Goal: Task Accomplishment & Management: Manage account settings

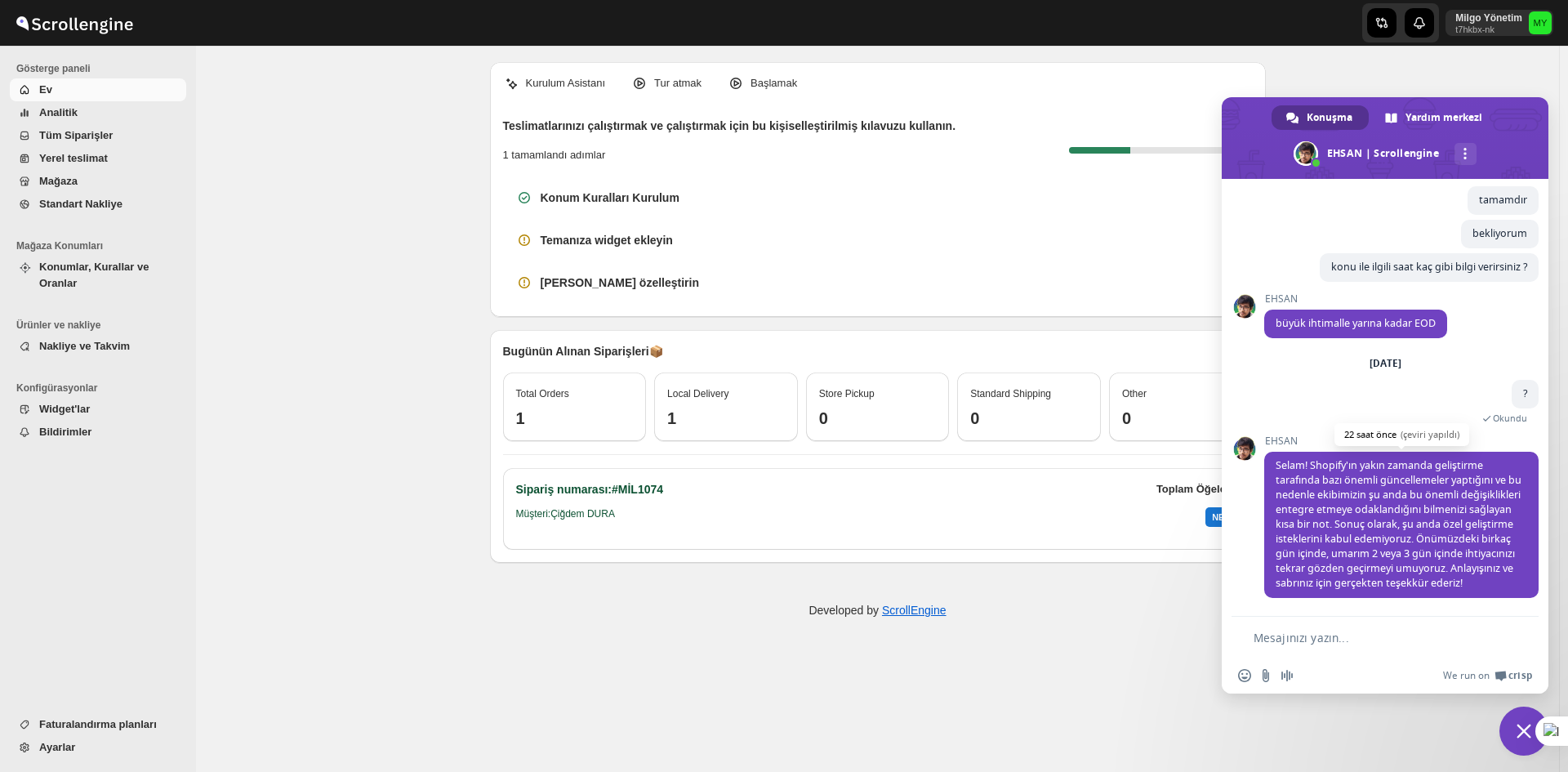
scroll to position [5031, 0]
click at [1279, 631] on textarea "Mesajınızı yazın..." at bounding box center [1374, 638] width 243 height 15
click at [1520, 725] on span "Sohbeti kapat" at bounding box center [1524, 731] width 15 height 15
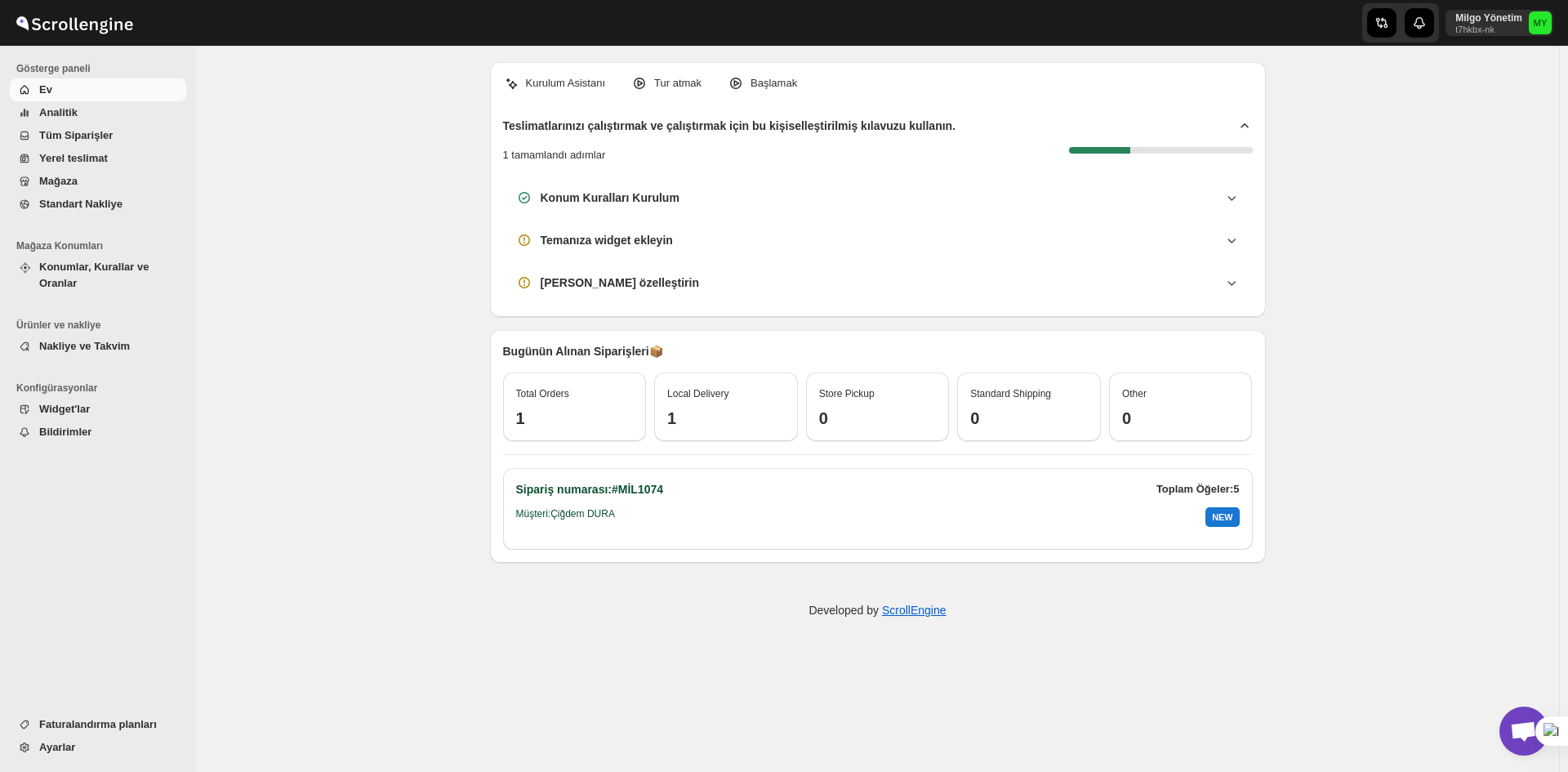
click at [707, 397] on span "Local Delivery" at bounding box center [697, 394] width 62 height 11
click at [887, 395] on div "Store Pickup" at bounding box center [877, 394] width 117 height 16
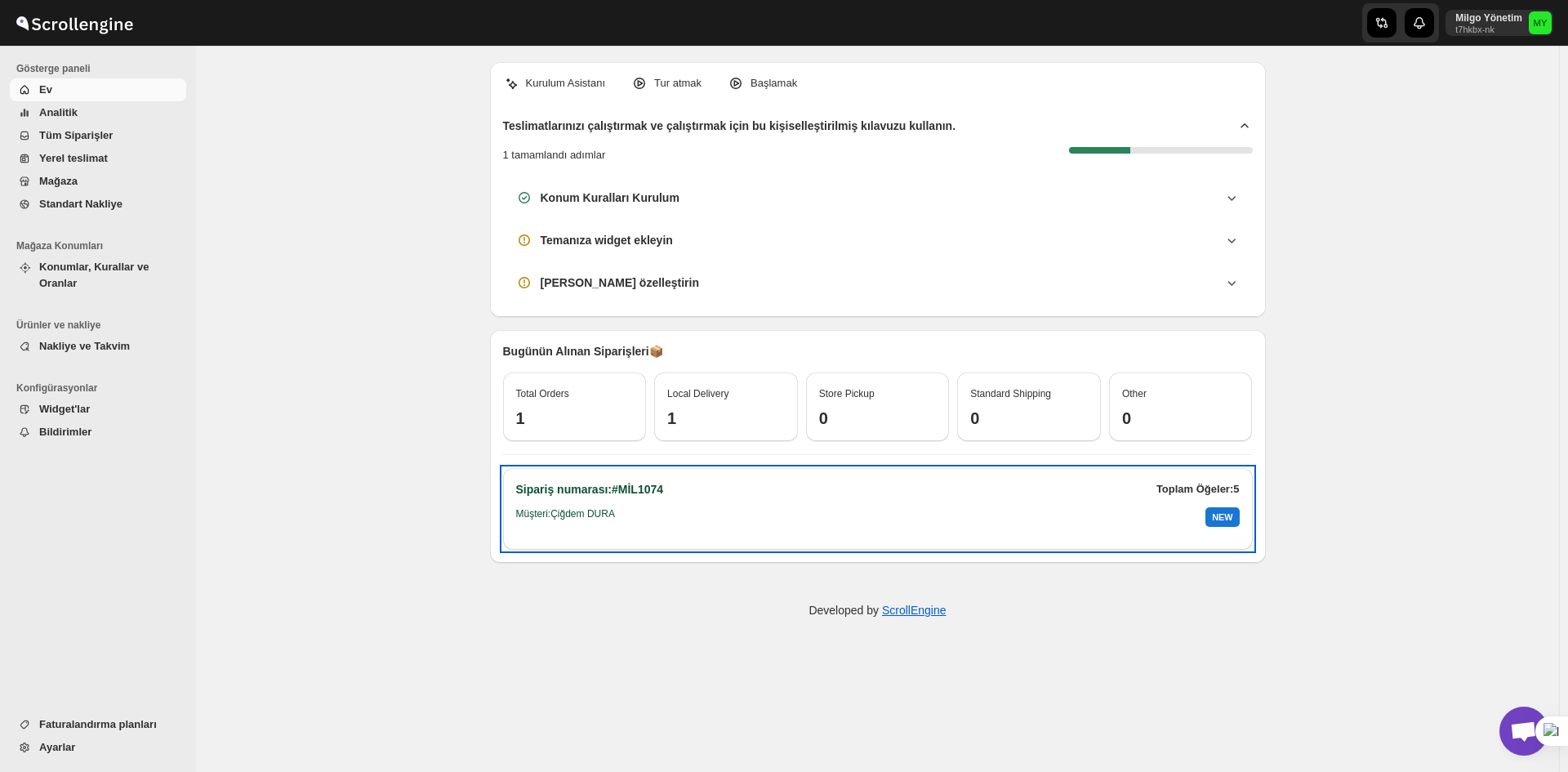
click at [1213, 515] on div "NEW" at bounding box center [1222, 517] width 34 height 20
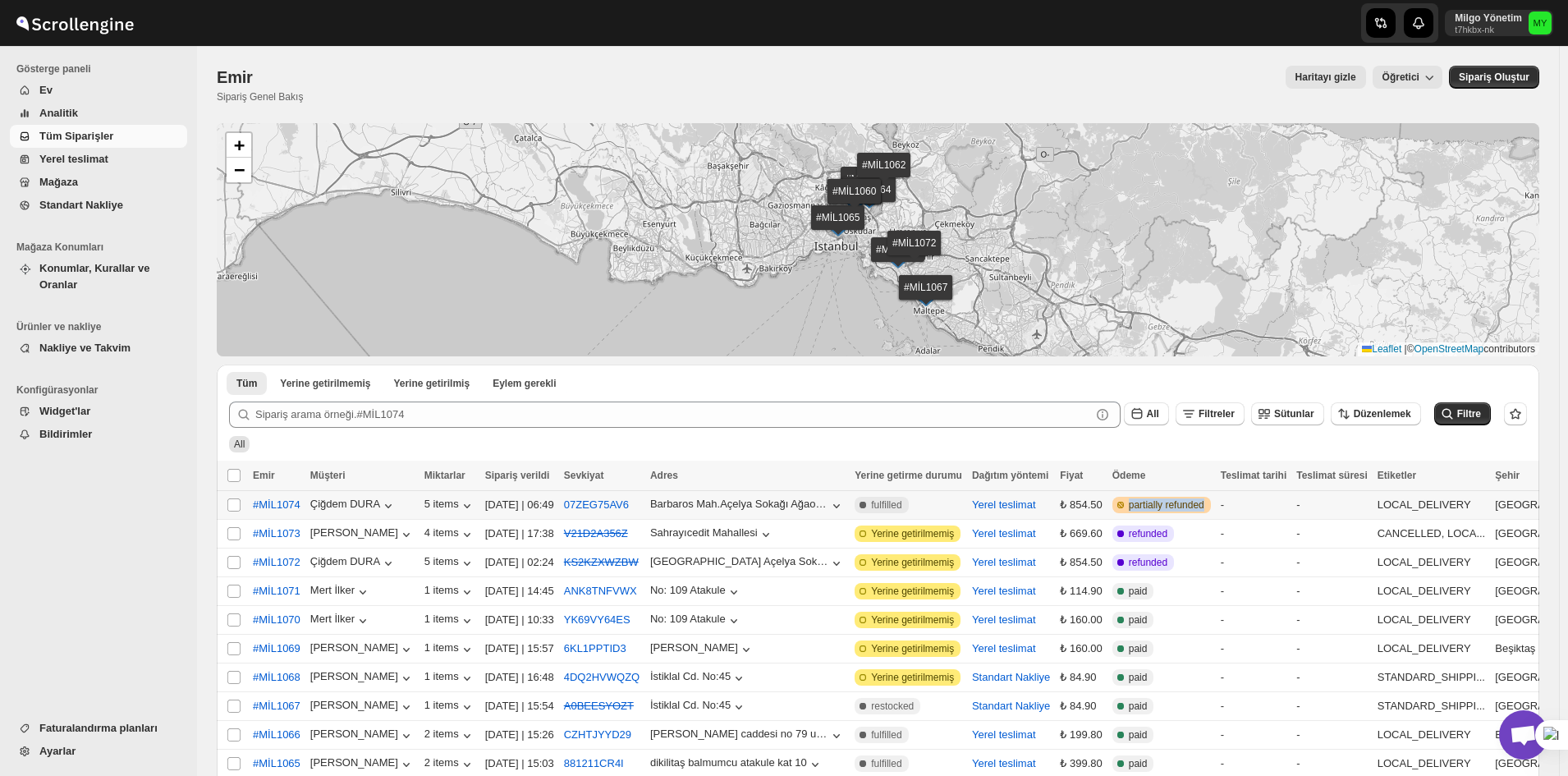
drag, startPoint x: 1202, startPoint y: 501, endPoint x: 1128, endPoint y: 501, distance: 74.0
click at [1129, 501] on span "partially refunded" at bounding box center [1167, 505] width 76 height 13
copy span "partially refunded"
click at [936, 445] on div "All" at bounding box center [875, 437] width 1304 height 31
click at [714, 430] on div "All" at bounding box center [875, 437] width 1304 height 31
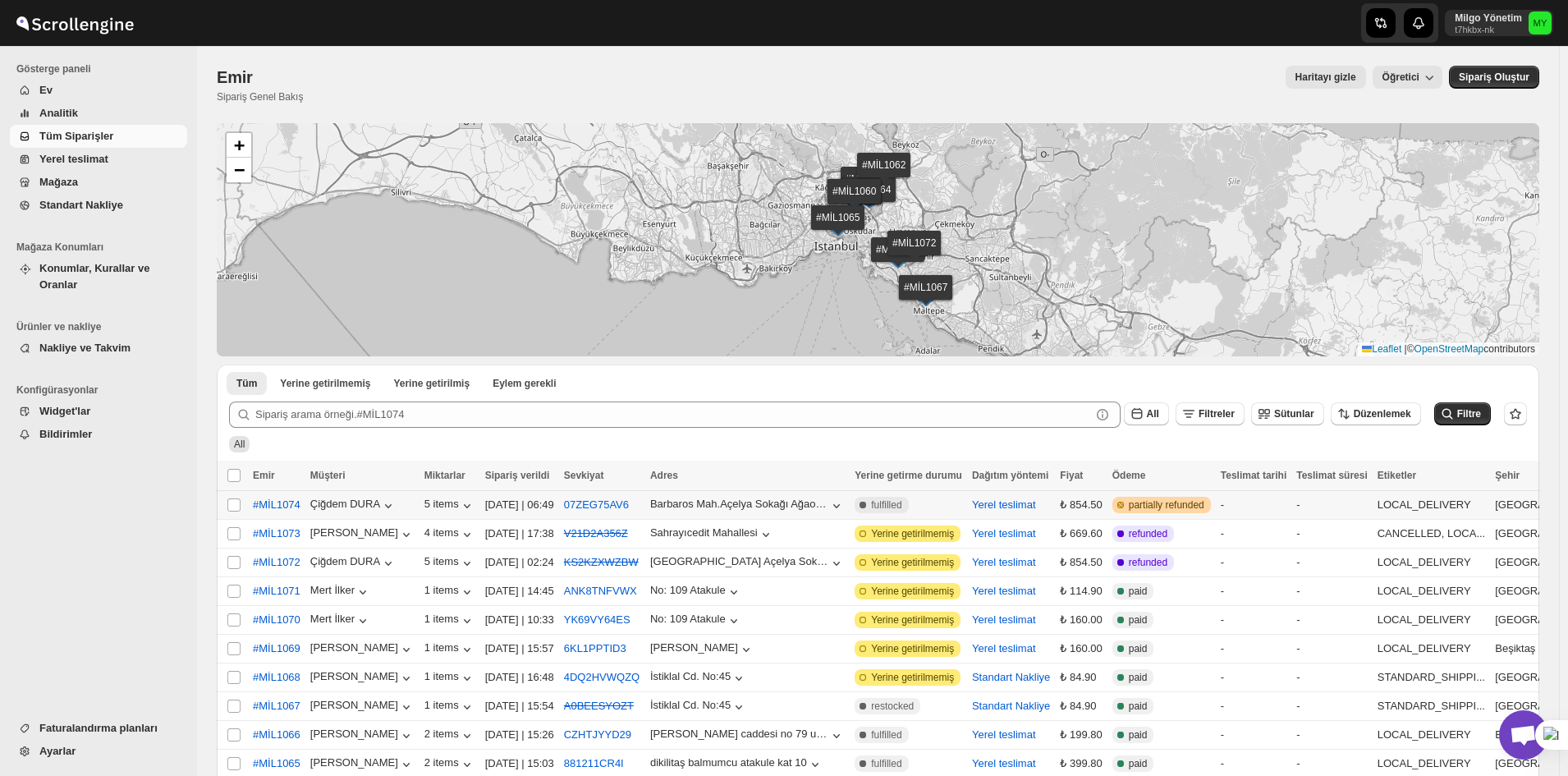
click at [890, 505] on span "fulfilled" at bounding box center [885, 505] width 31 height 13
click at [597, 504] on button "07ZEG75AV6" at bounding box center [596, 504] width 65 height 12
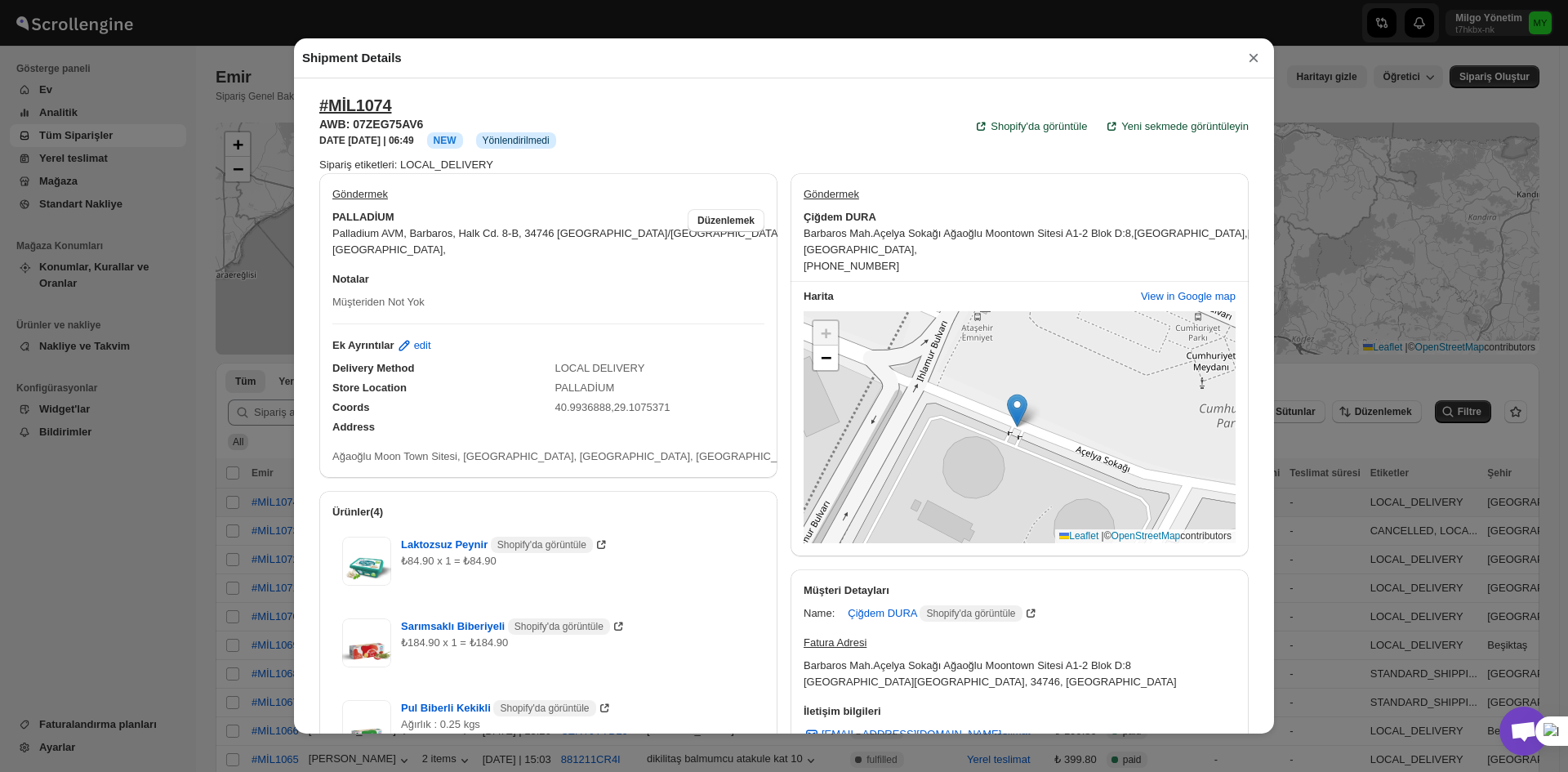
click at [544, 450] on span "Ağaoğlu Moon Town Sitesi, [GEOGRAPHIC_DATA], [GEOGRAPHIC_DATA], [GEOGRAPHIC_DAT…" at bounding box center [684, 456] width 704 height 12
click at [1183, 304] on span "View in Google map" at bounding box center [1188, 296] width 95 height 16
click at [1235, 61] on div "Shipment Details ×" at bounding box center [783, 58] width 980 height 40
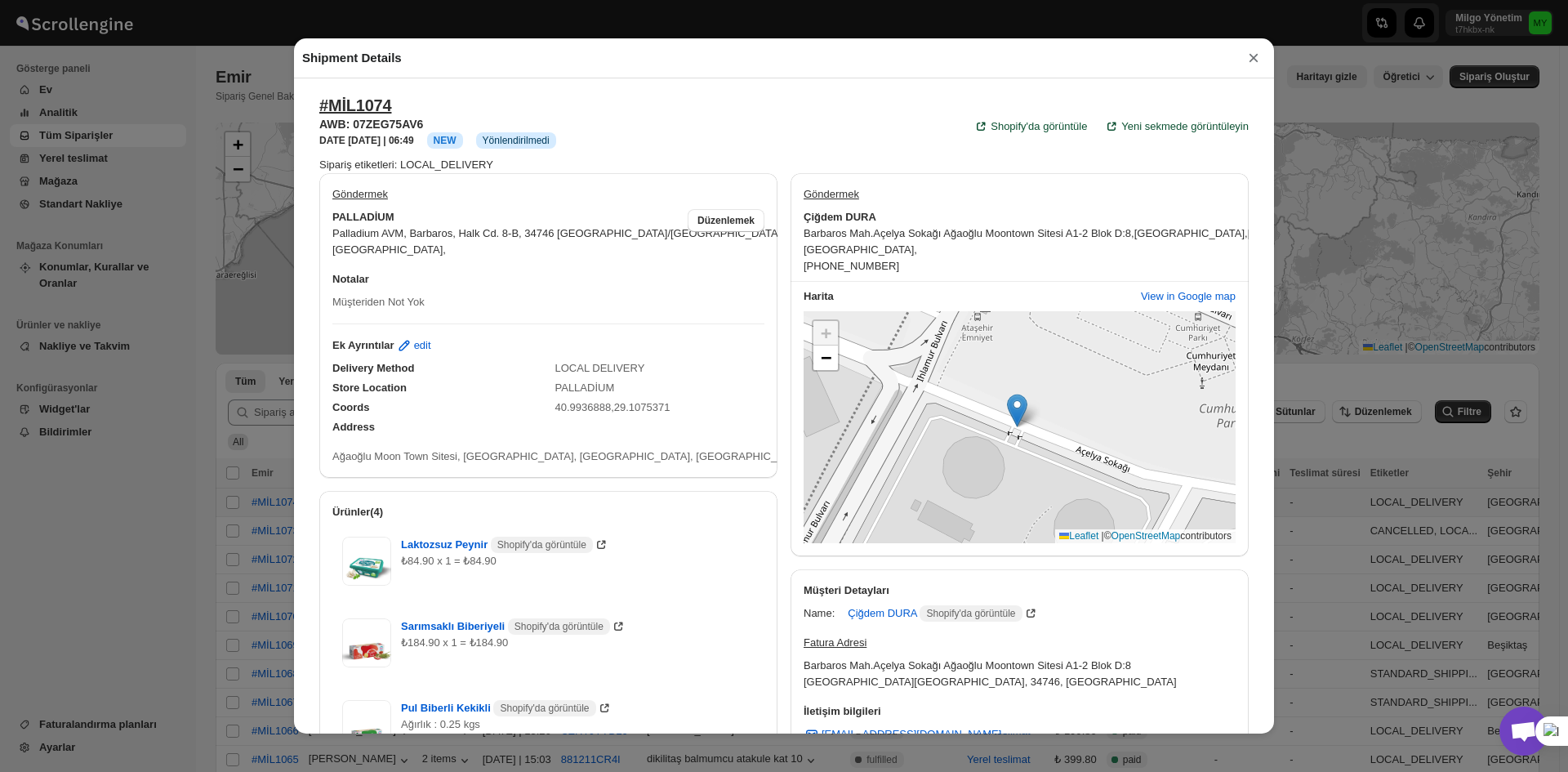
click at [1247, 61] on button "×" at bounding box center [1253, 58] width 25 height 23
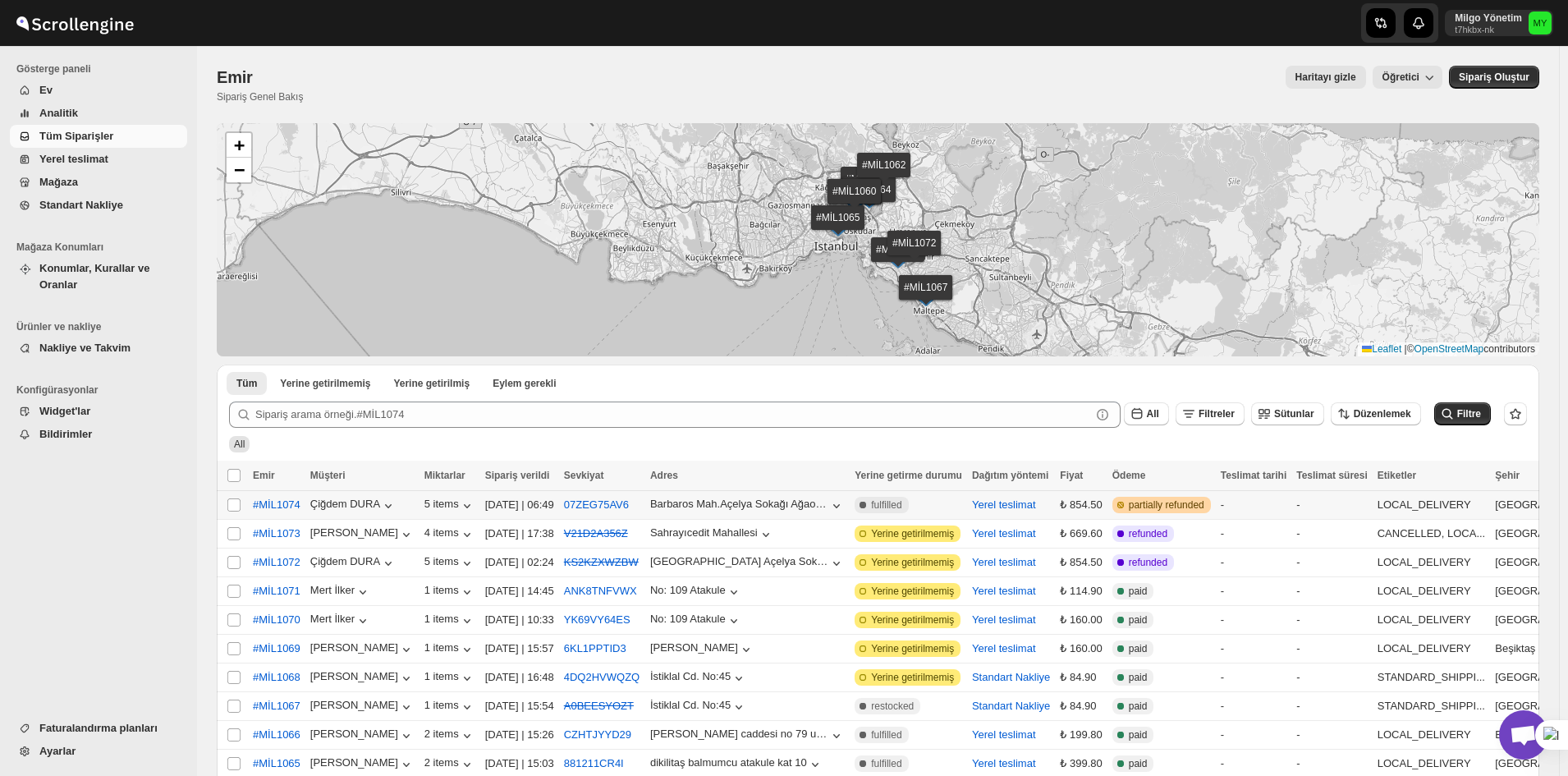
click at [1415, 79] on span "Öğretici" at bounding box center [1401, 78] width 37 height 12
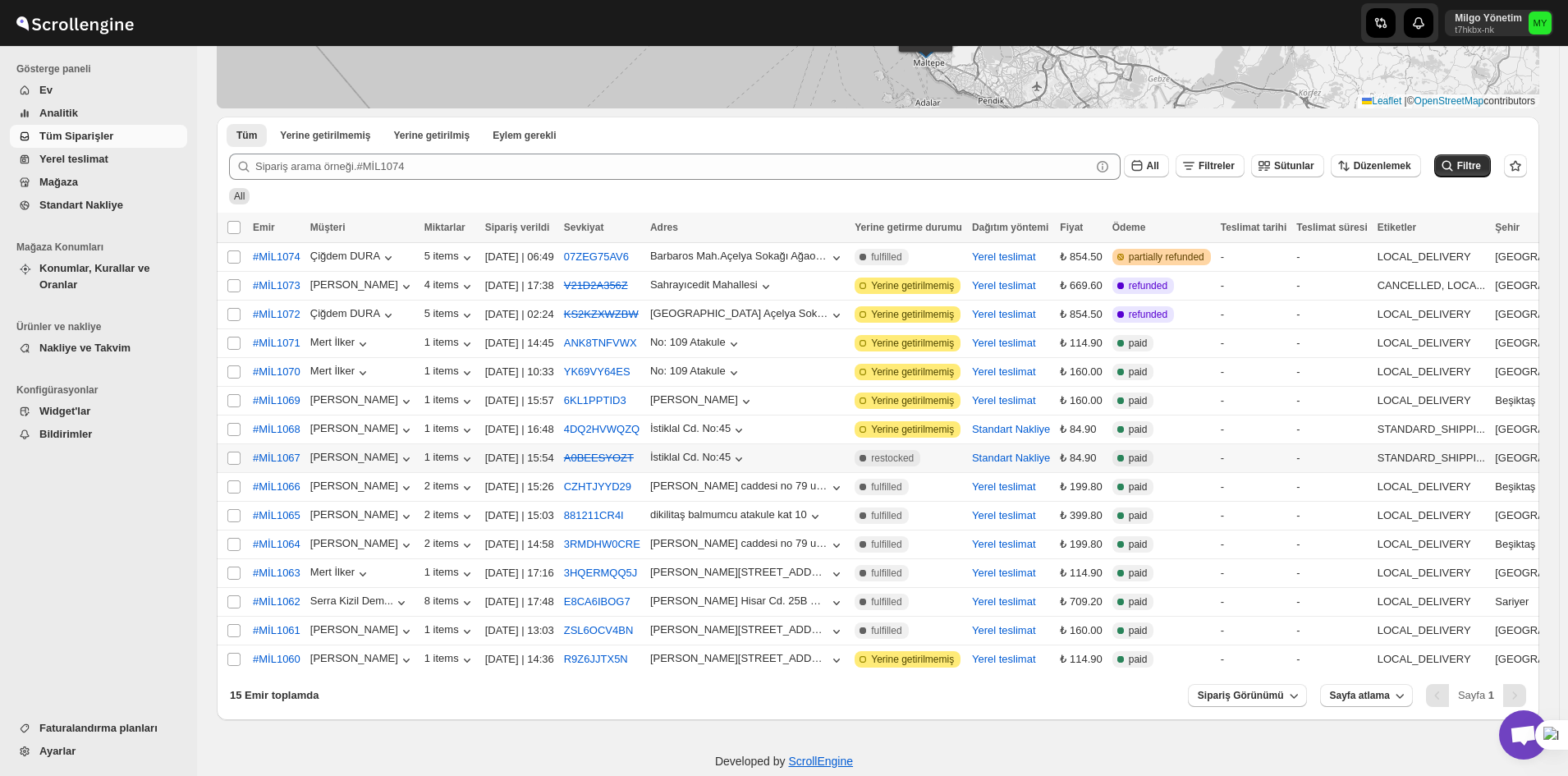
scroll to position [269, 0]
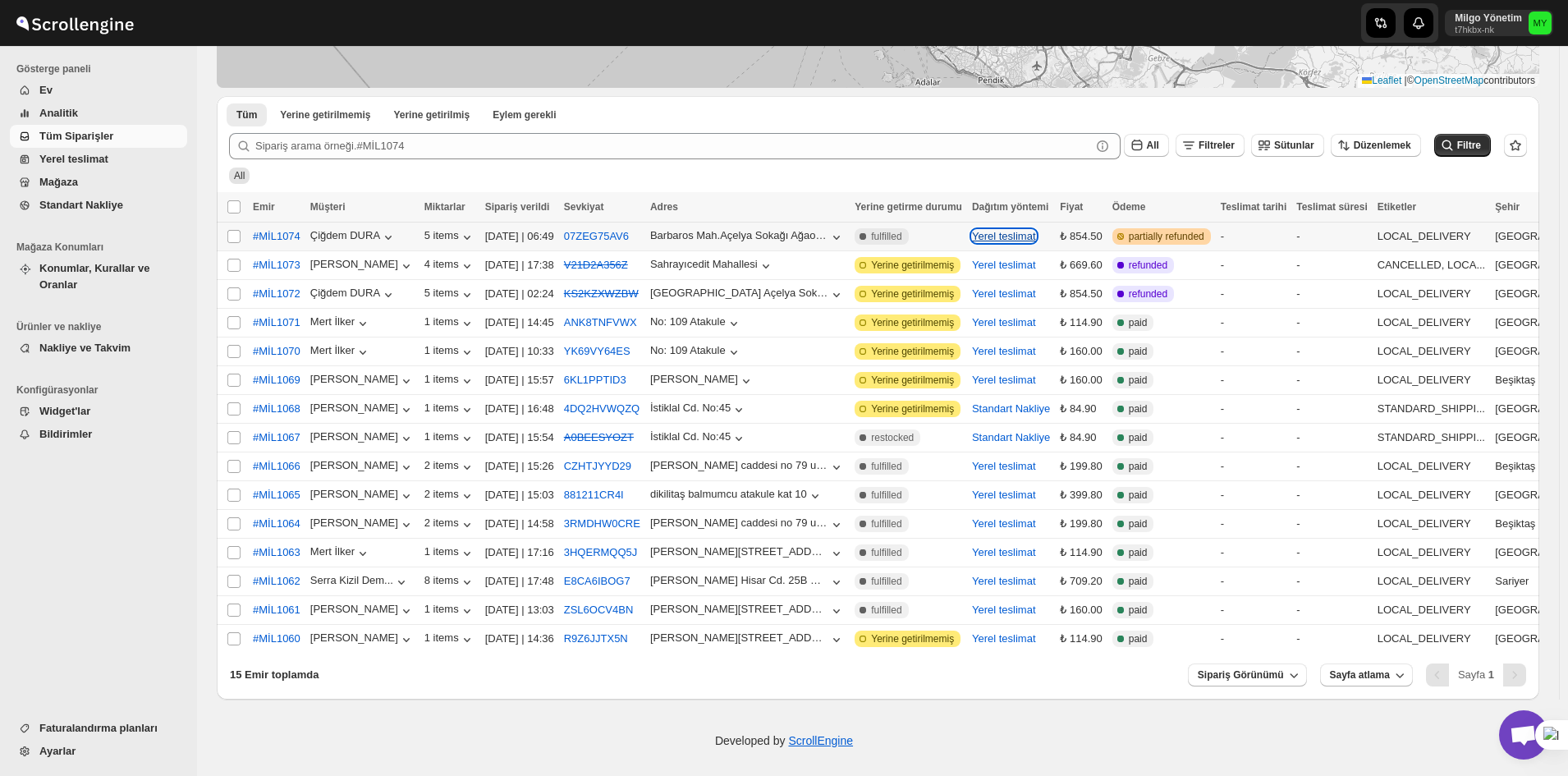
click at [1004, 237] on button "Yerel teslimat" at bounding box center [1004, 236] width 64 height 12
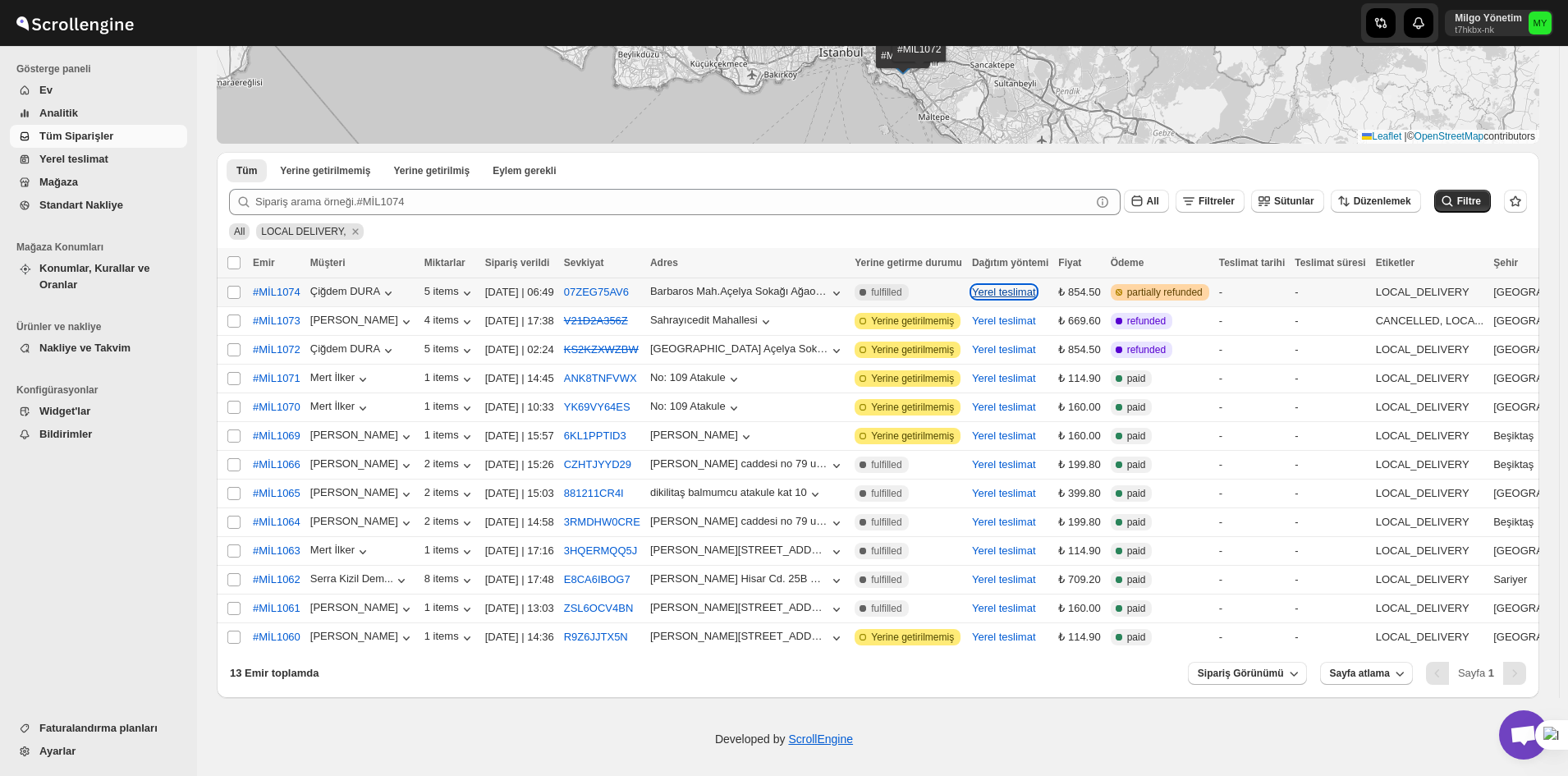
click at [992, 295] on button "Yerel teslimat" at bounding box center [1004, 292] width 64 height 12
click at [983, 273] on th "Dağıtım yöntemi" at bounding box center [1010, 263] width 87 height 31
click at [982, 265] on span "Dağıtım yöntemi" at bounding box center [1010, 263] width 77 height 12
click at [78, 428] on span "Bildirimler" at bounding box center [66, 434] width 53 height 12
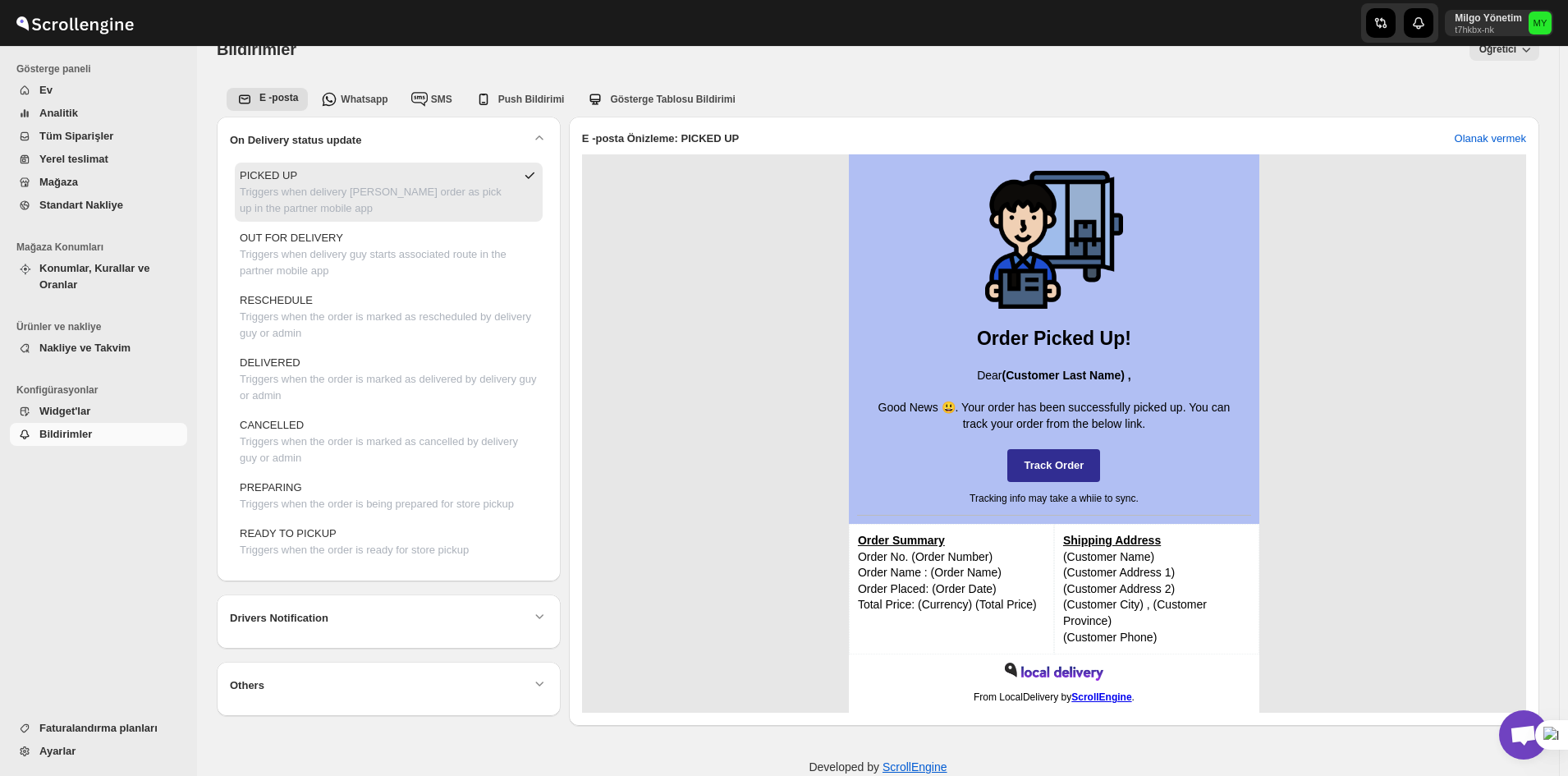
scroll to position [59, 0]
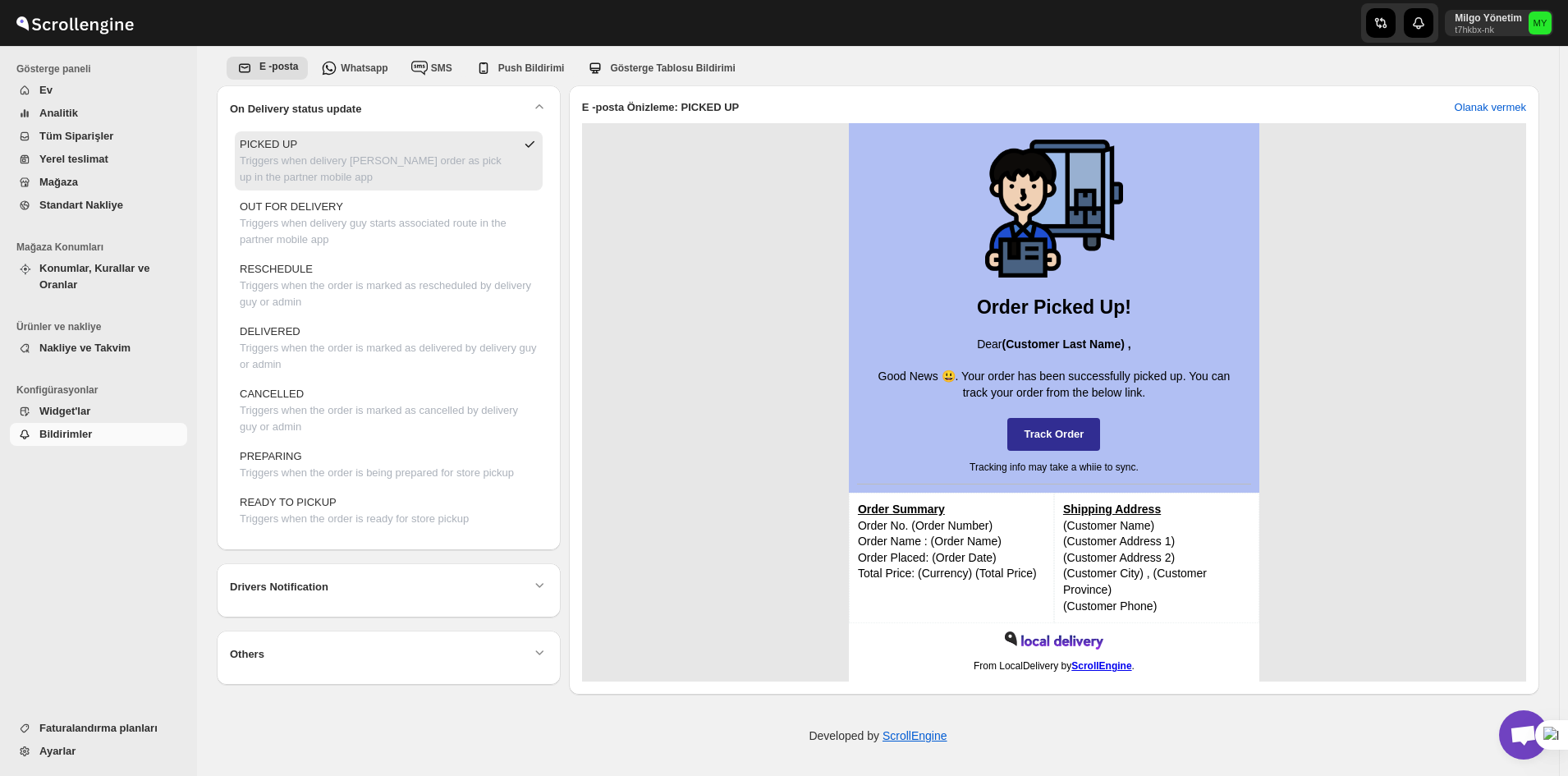
click at [444, 632] on div "Others" at bounding box center [388, 648] width 344 height 35
click at [449, 644] on div "Others" at bounding box center [388, 655] width 317 height 21
click at [1528, 729] on span "Açık sohbet" at bounding box center [1523, 736] width 27 height 23
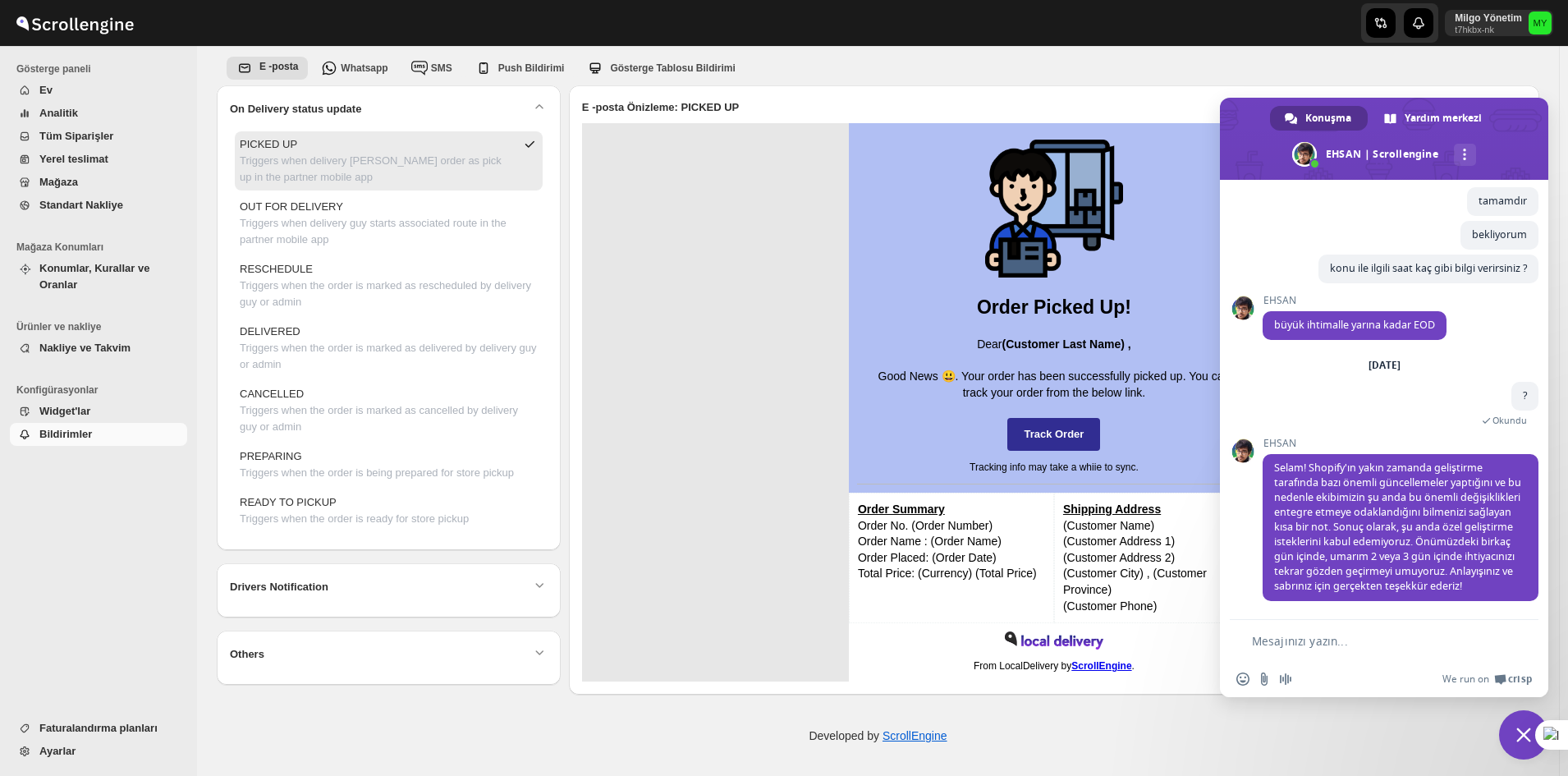
click at [1500, 744] on span "Sohbeti kapat" at bounding box center [1523, 735] width 49 height 49
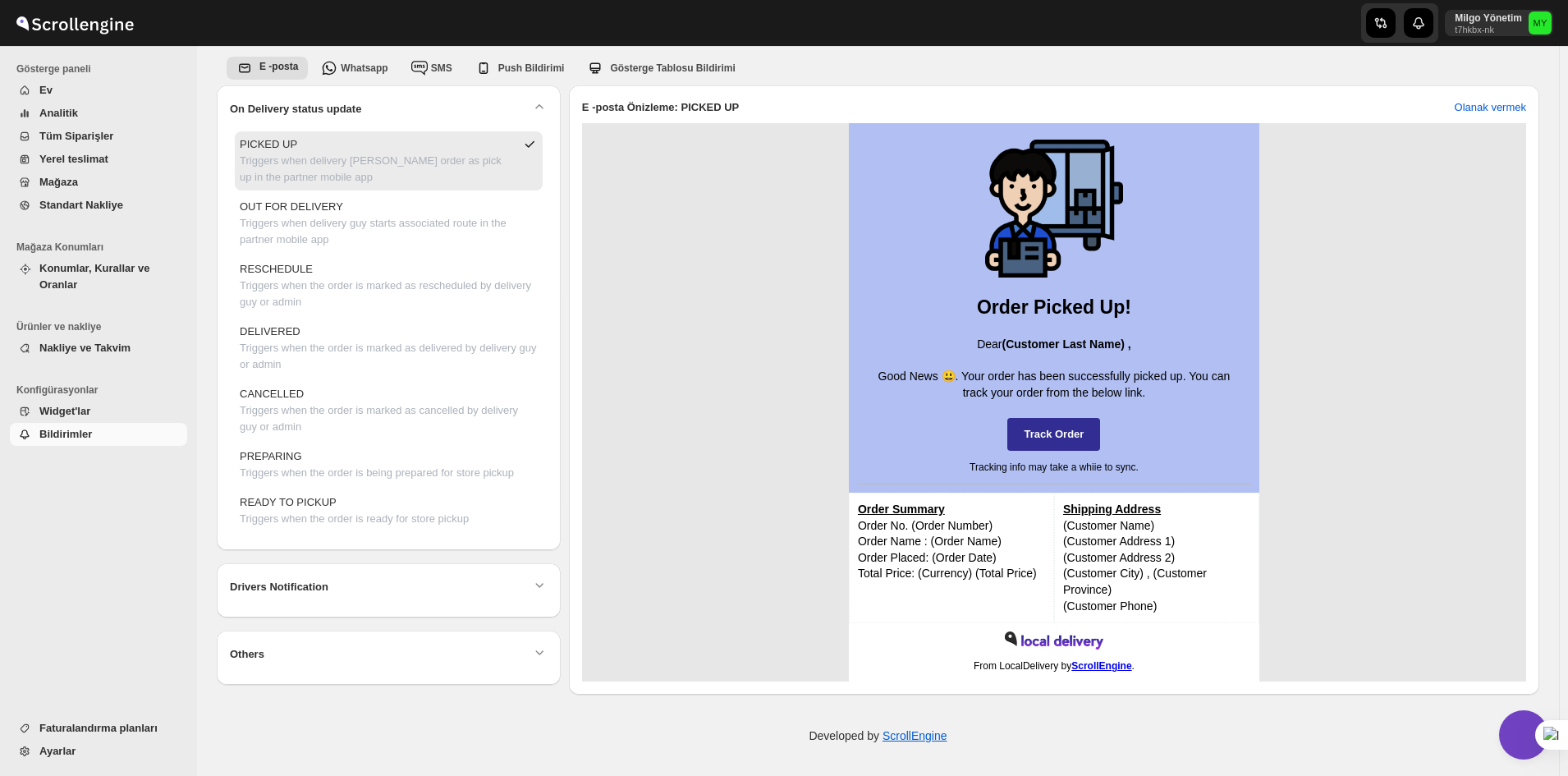
drag, startPoint x: 1509, startPoint y: 737, endPoint x: 1500, endPoint y: 710, distance: 28.5
click at [1509, 736] on span "Sohbeti kapat" at bounding box center [1523, 735] width 49 height 49
